Goal: Task Accomplishment & Management: Manage account settings

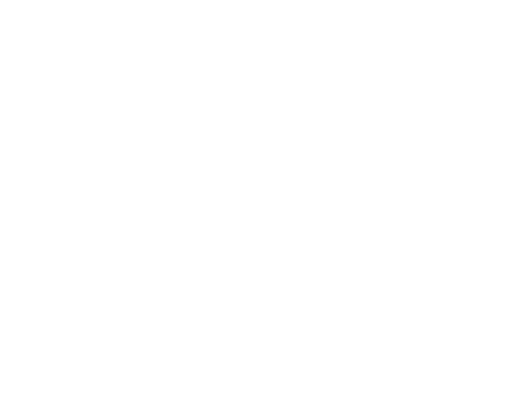
select select "100"
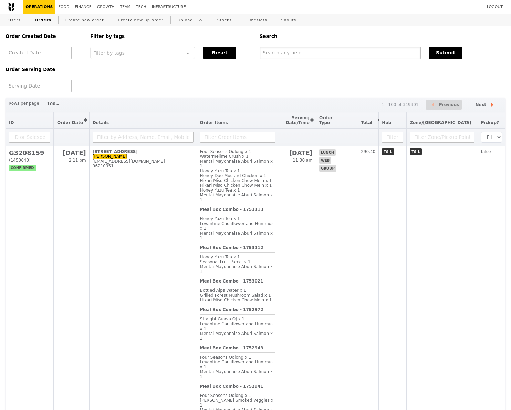
click at [310, 48] on input "text" at bounding box center [340, 52] width 161 height 12
paste input "[EMAIL_ADDRESS][DOMAIN_NAME]"
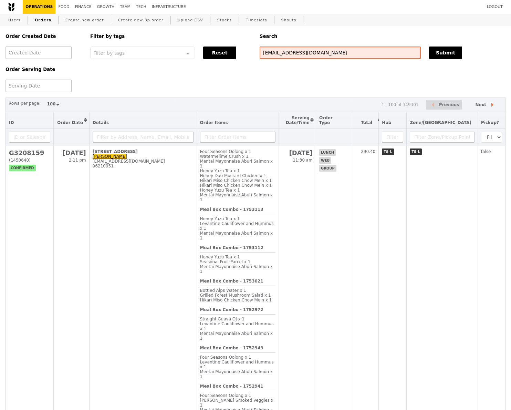
type input "[EMAIL_ADDRESS][DOMAIN_NAME]"
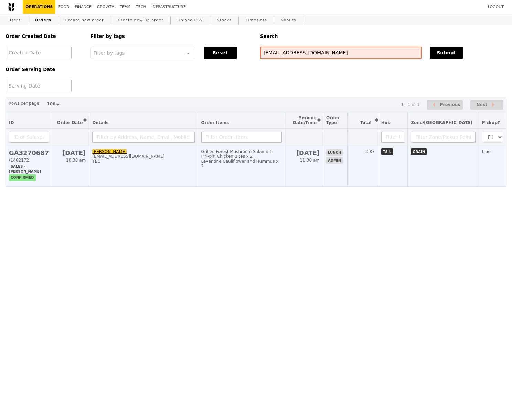
click at [34, 154] on h2 "GA3270687" at bounding box center [29, 152] width 40 height 7
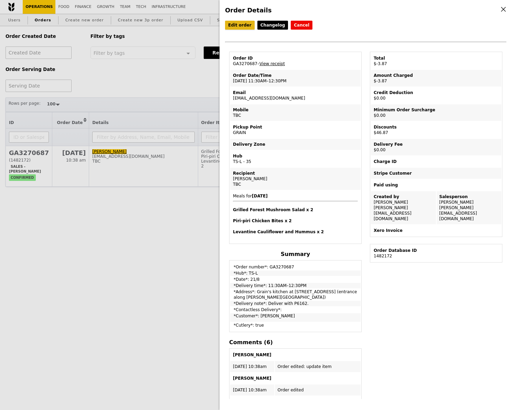
click at [242, 26] on link "Edit order" at bounding box center [240, 25] width 30 height 9
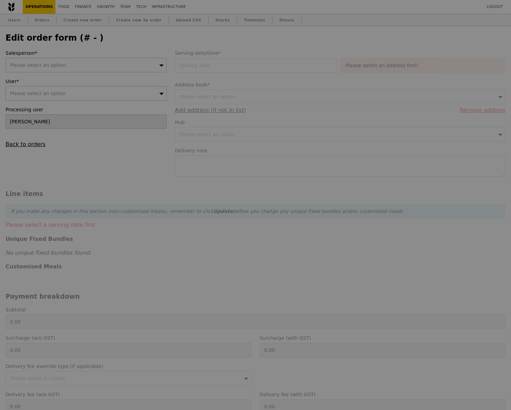
type input "[DATE]"
type textarea "Deliver with P6162."
type input "Loading..."
type input "43.00"
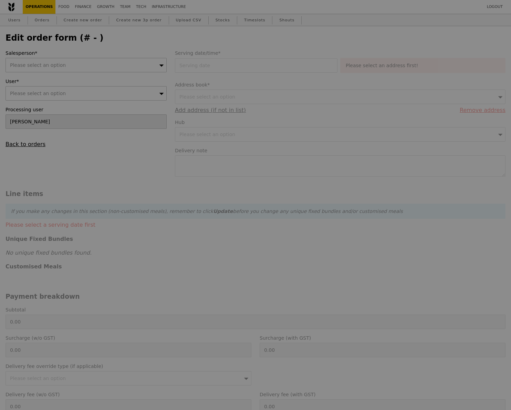
type input "46.87"
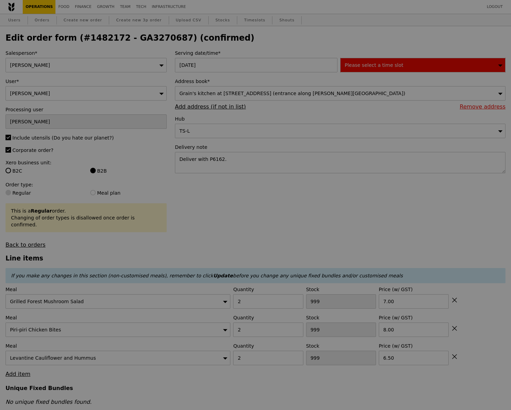
type input "488"
type input "494"
type input "497"
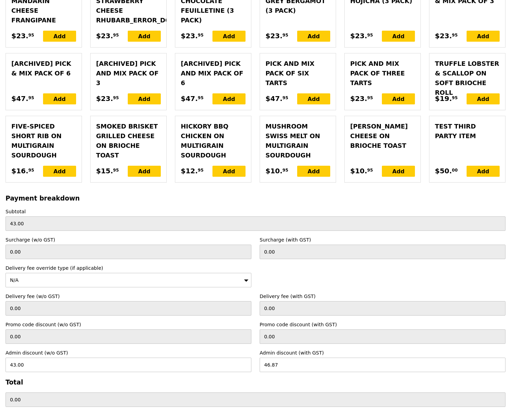
scroll to position [1749, 0]
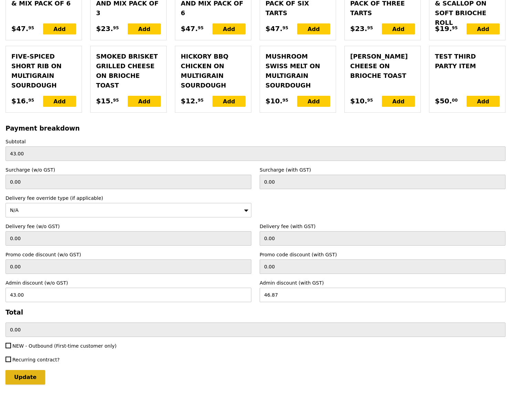
click at [34, 370] on input "Update" at bounding box center [26, 377] width 40 height 14
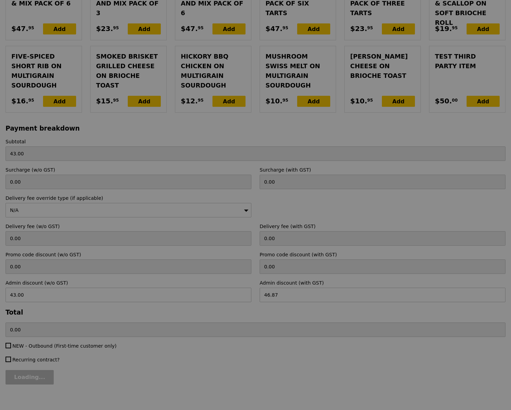
type input "Update"
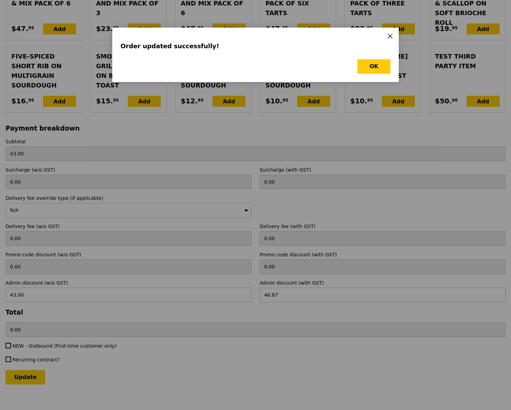
scroll to position [0, 0]
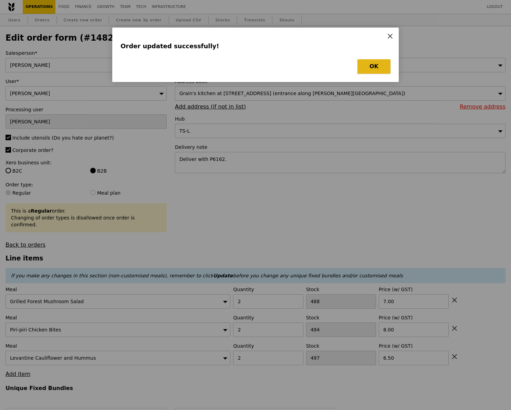
click at [369, 70] on button "OK" at bounding box center [373, 66] width 33 height 14
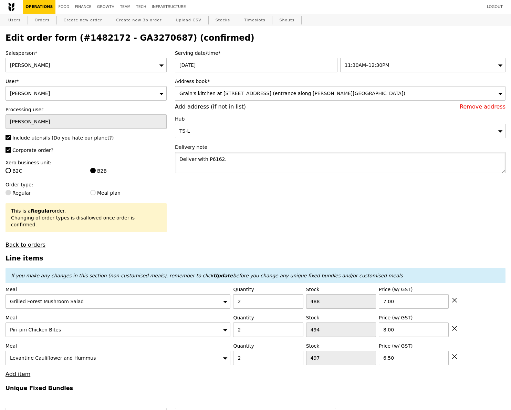
click at [234, 158] on textarea "Deliver with P6162." at bounding box center [340, 162] width 331 height 21
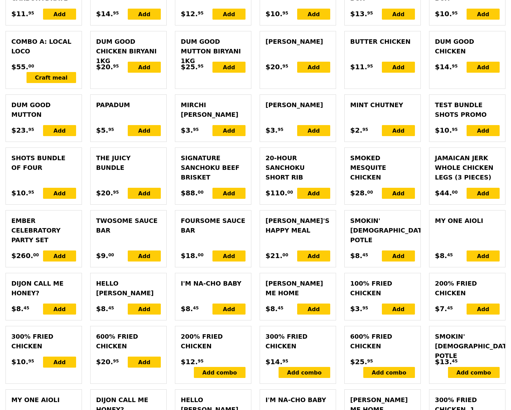
scroll to position [1749, 0]
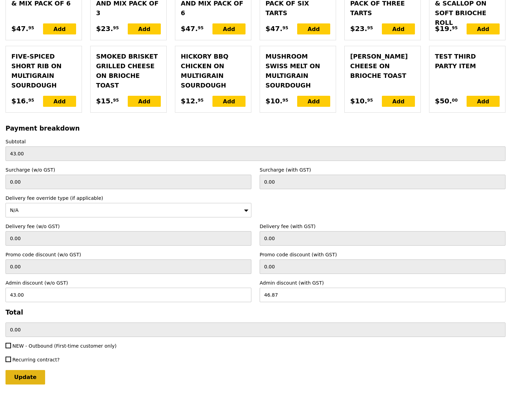
type textarea "Deliver with P6162, food sampling"
click at [28, 371] on input "Update" at bounding box center [26, 377] width 40 height 14
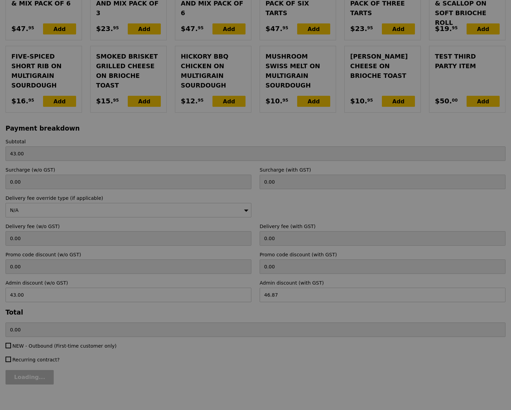
type input "Update"
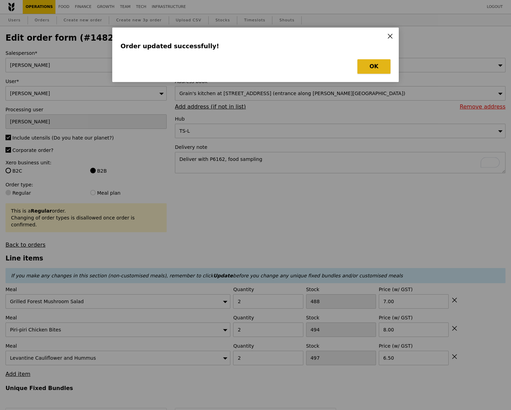
click at [370, 67] on button "OK" at bounding box center [373, 66] width 33 height 14
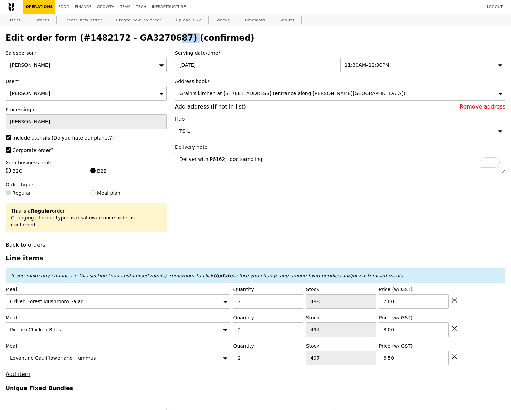
drag, startPoint x: 163, startPoint y: 37, endPoint x: 114, endPoint y: 39, distance: 48.9
click at [114, 39] on h2 "Edit order form (#1482172 - GA3270687) (confirmed)" at bounding box center [256, 38] width 500 height 10
copy h2 "GA3270687"
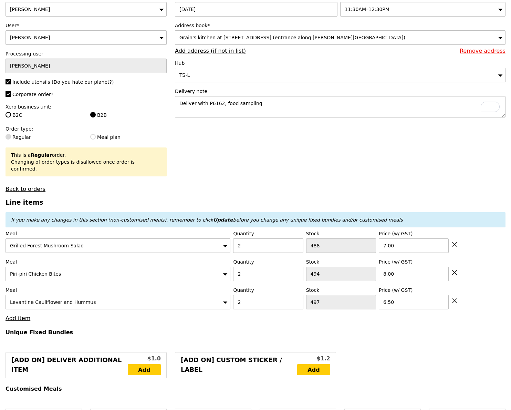
scroll to position [65, 0]
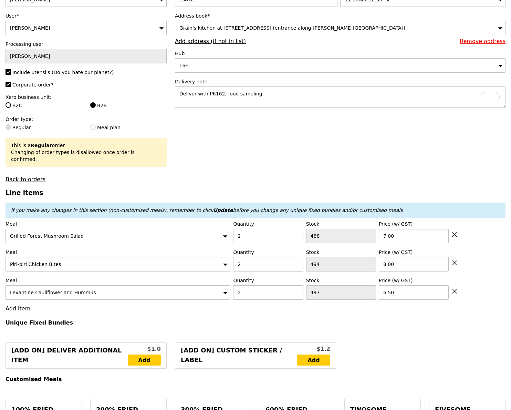
click at [420, 229] on input "7.00" at bounding box center [414, 236] width 70 height 14
type input "0"
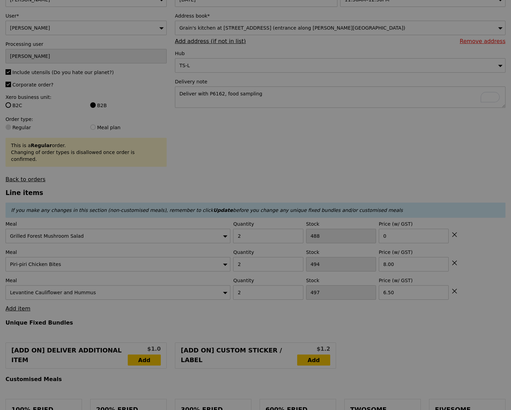
type input "Update"
type input "29.00"
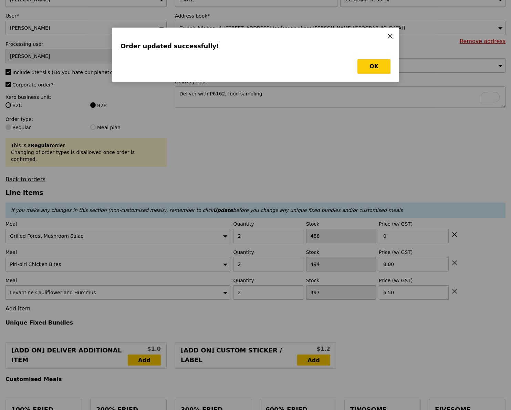
scroll to position [0, 0]
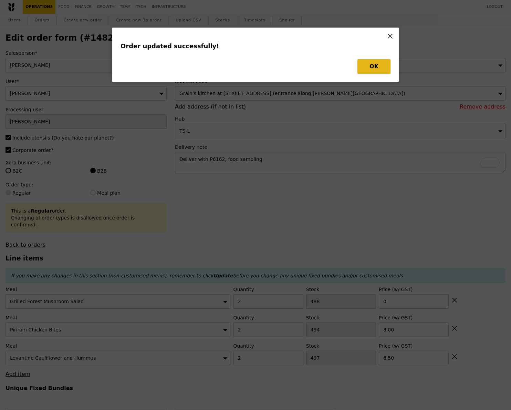
click at [376, 68] on button "OK" at bounding box center [373, 66] width 33 height 14
type input "Update"
type input "0.00"
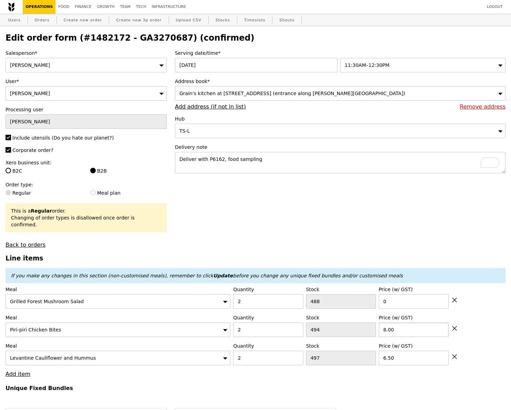
click at [408, 326] on input "8.00" at bounding box center [414, 329] width 70 height 14
type input "0"
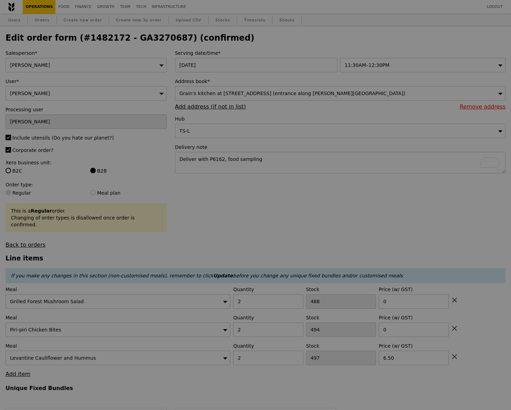
type input "Update"
type input "13.00"
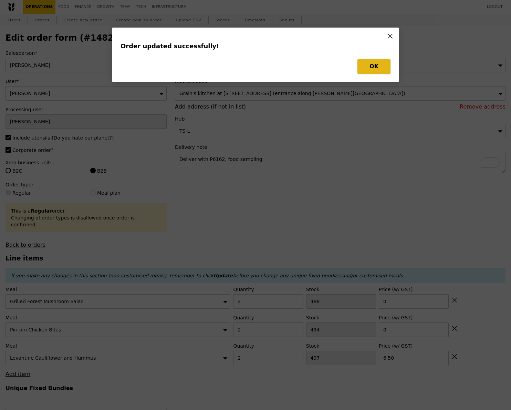
click at [367, 64] on button "OK" at bounding box center [373, 66] width 33 height 14
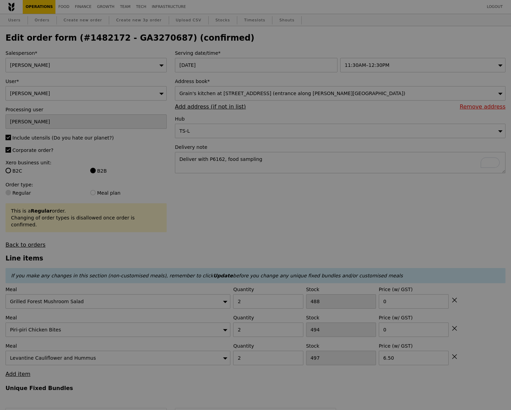
type input "Update"
type input "0.00"
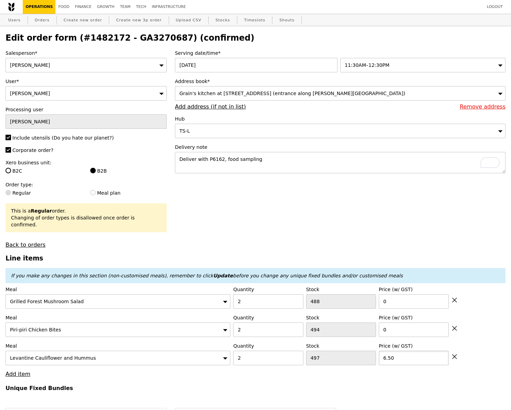
click at [402, 351] on input "6.50" at bounding box center [414, 357] width 70 height 14
type input "0"
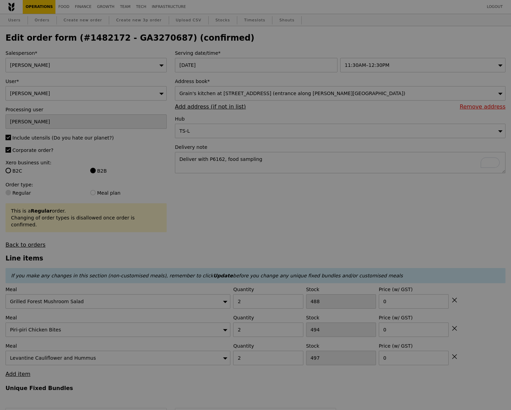
type input "Update"
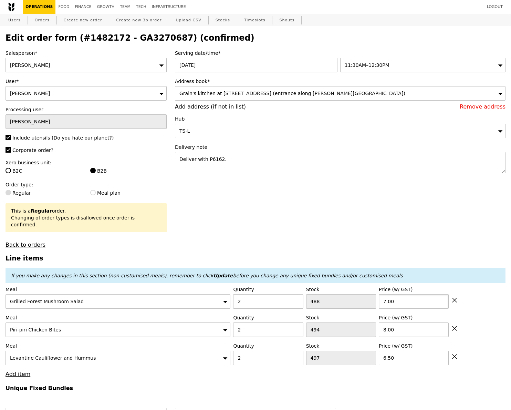
click at [403, 295] on input "7.00" at bounding box center [414, 301] width 70 height 14
type input "0"
type input "Loading..."
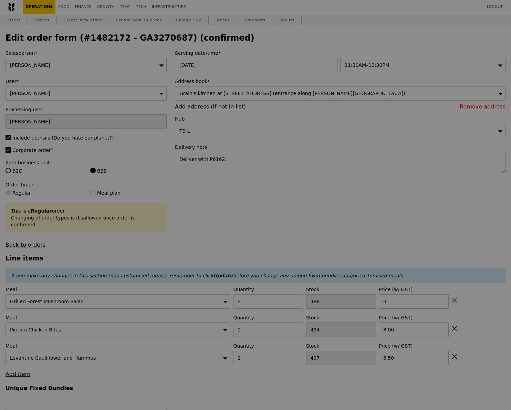
type input "29.00"
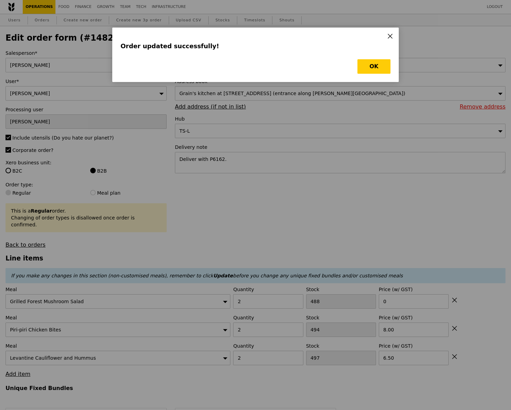
type input "Loading..."
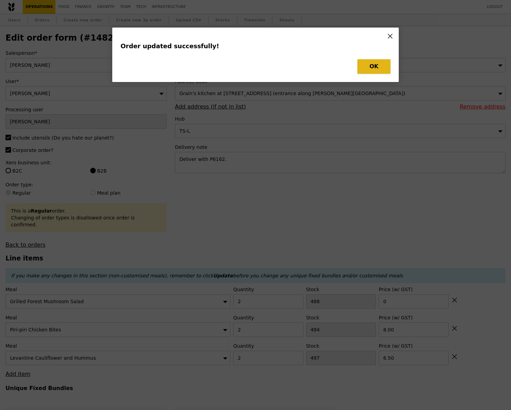
click at [375, 61] on button "OK" at bounding box center [373, 66] width 33 height 14
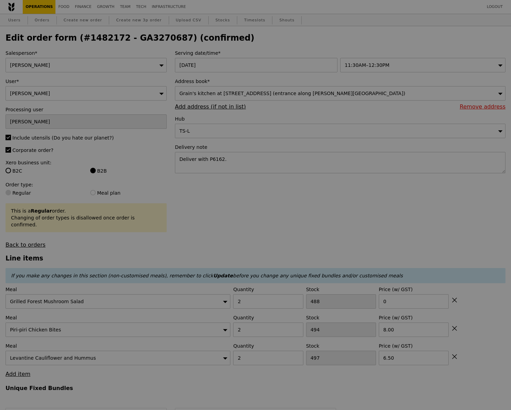
type input "0.00"
type input "Update"
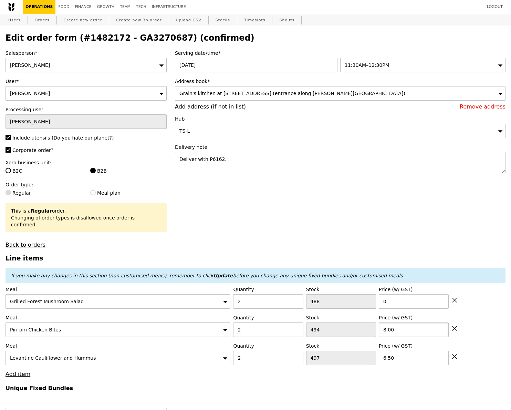
click at [411, 322] on input "8.00" at bounding box center [414, 329] width 70 height 14
type input "0"
type input "Loading..."
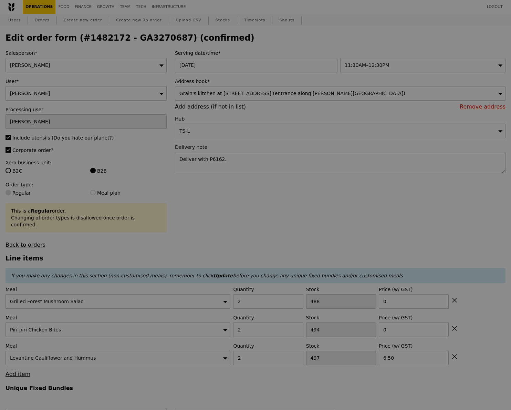
type input "13.00"
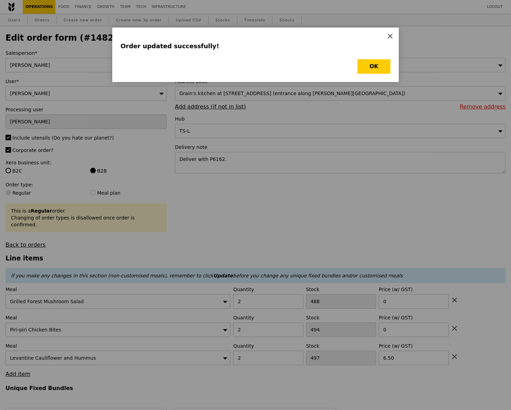
type input "Loading..."
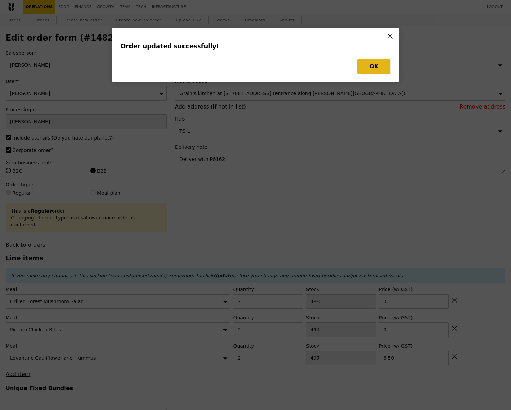
click at [367, 67] on button "OK" at bounding box center [373, 66] width 33 height 14
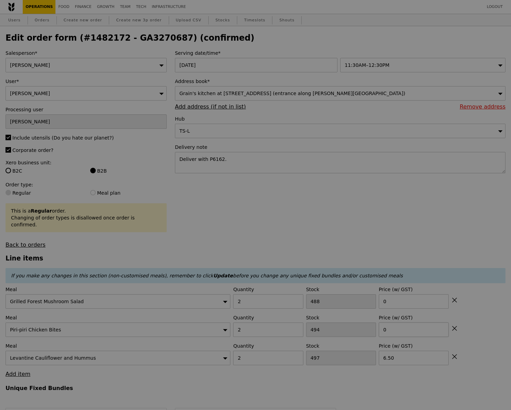
type input "0.00"
type input "Update"
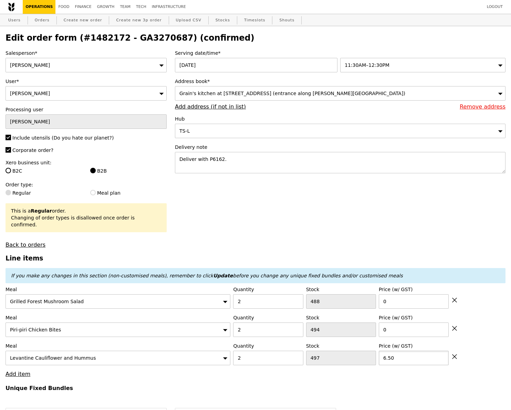
click at [396, 352] on input "6.50" at bounding box center [414, 357] width 70 height 14
type input "0"
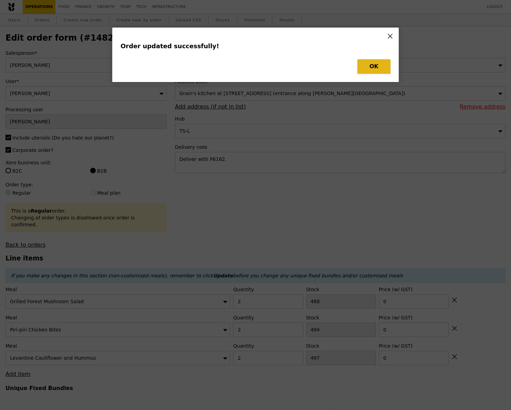
click at [369, 66] on button "OK" at bounding box center [373, 66] width 33 height 14
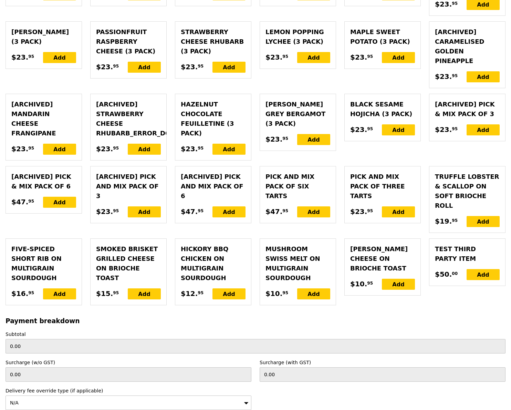
scroll to position [1740, 0]
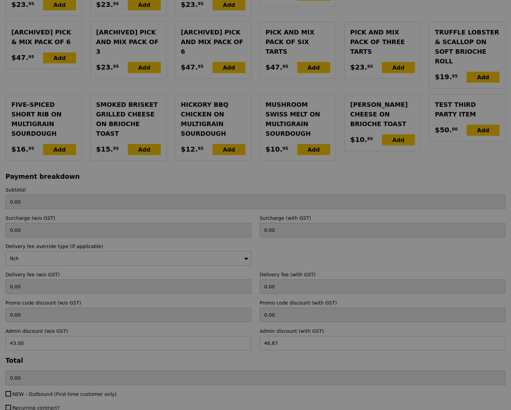
type input "Update"
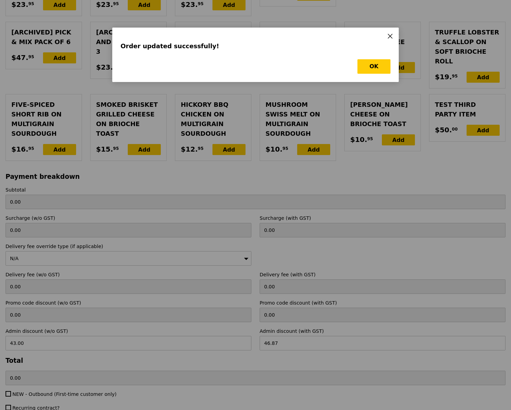
scroll to position [0, 0]
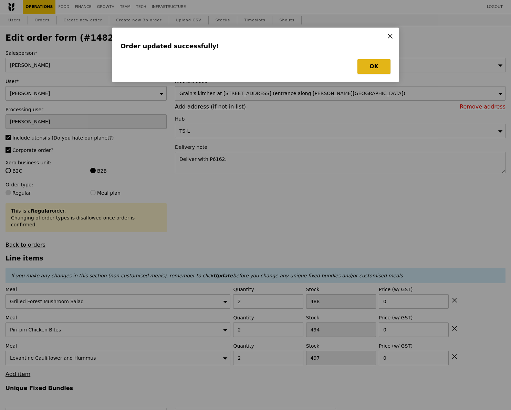
click at [364, 70] on button "OK" at bounding box center [373, 66] width 33 height 14
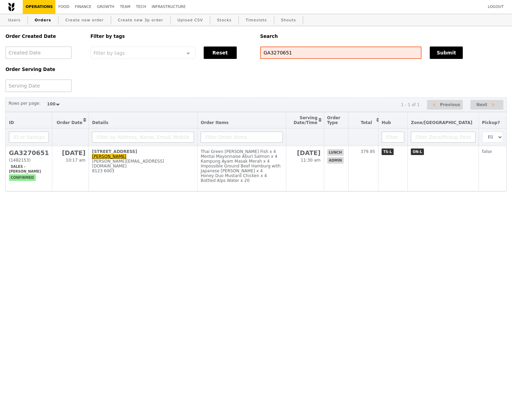
select select "100"
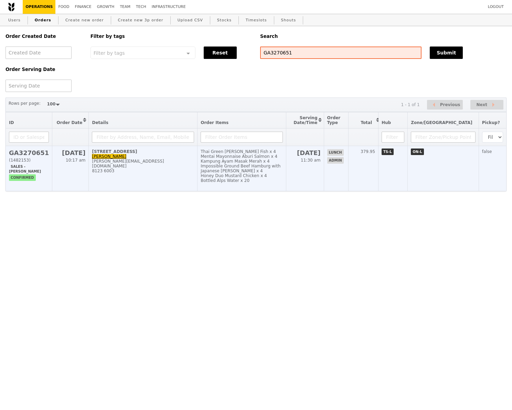
click at [37, 155] on h2 "GA3270651" at bounding box center [29, 152] width 40 height 7
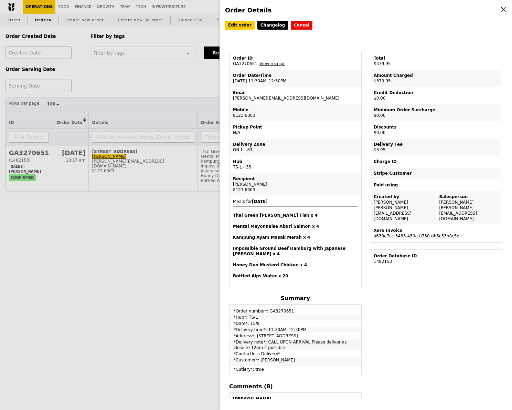
click at [505, 12] on icon at bounding box center [504, 9] width 6 height 6
